Goal: Find specific page/section: Locate a particular part of the current website

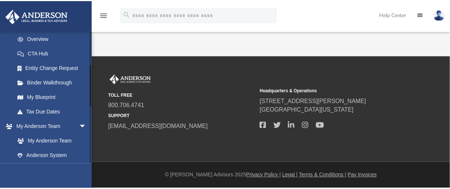
scroll to position [104, 0]
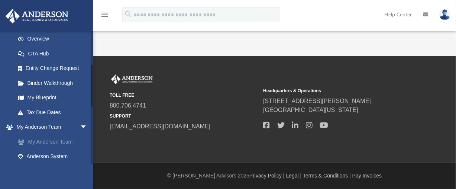
click at [58, 140] on link "My Anderson Team" at bounding box center [54, 141] width 88 height 15
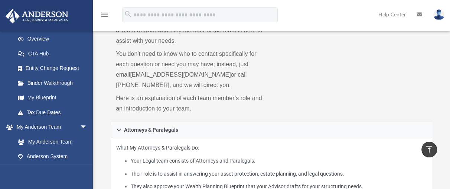
scroll to position [73, 0]
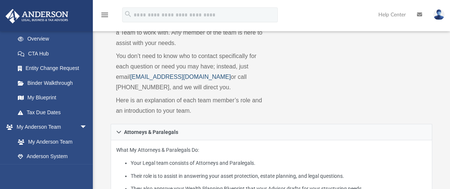
click at [149, 77] on link "myteam@andersonadvisors.com" at bounding box center [180, 77] width 101 height 6
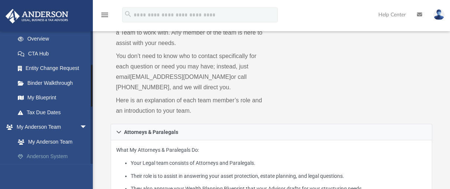
click at [55, 154] on link "Anderson System" at bounding box center [54, 156] width 88 height 15
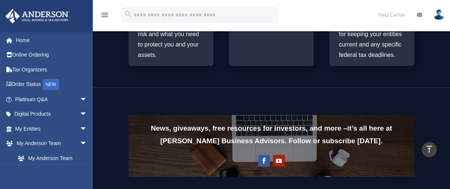
scroll to position [546, 0]
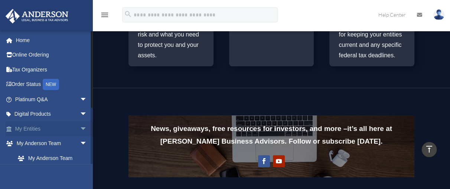
click at [80, 130] on span "arrow_drop_down" at bounding box center [87, 128] width 15 height 15
click at [80, 130] on span "arrow_drop_up" at bounding box center [87, 128] width 15 height 15
click at [80, 130] on span "arrow_drop_down" at bounding box center [87, 128] width 15 height 15
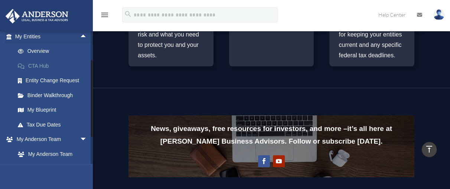
scroll to position [92, 0]
click at [56, 81] on link "Entity Change Request" at bounding box center [54, 81] width 88 height 15
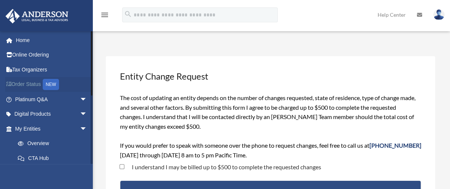
click at [42, 81] on link "Order Status NEW" at bounding box center [51, 84] width 93 height 15
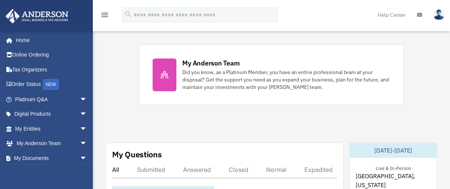
scroll to position [314, 0]
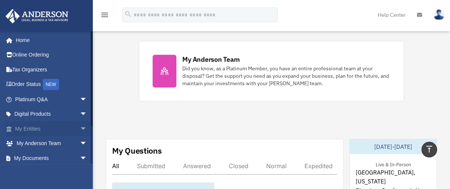
click at [65, 129] on link "My Entities arrow_drop_down" at bounding box center [51, 128] width 93 height 15
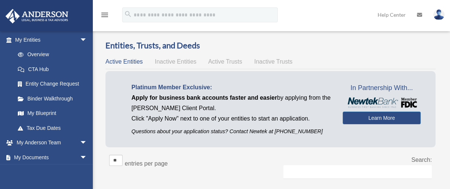
scroll to position [87, 0]
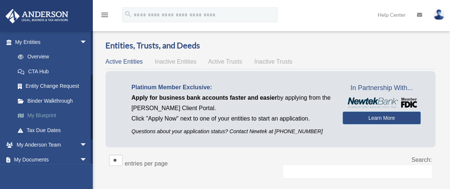
click at [38, 114] on link "My Blueprint" at bounding box center [54, 115] width 88 height 15
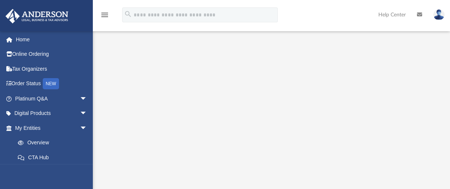
click at [438, 16] on img at bounding box center [438, 14] width 11 height 11
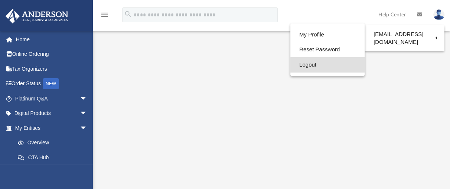
click at [316, 66] on link "Logout" at bounding box center [327, 64] width 74 height 15
